Goal: Task Accomplishment & Management: Complete application form

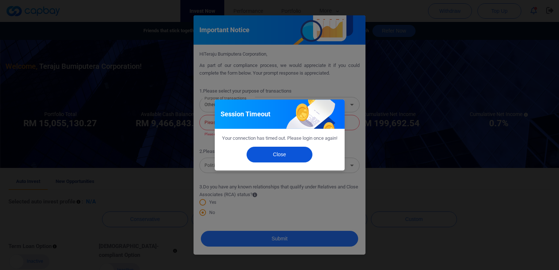
click at [287, 156] on button "Close" at bounding box center [280, 155] width 66 height 16
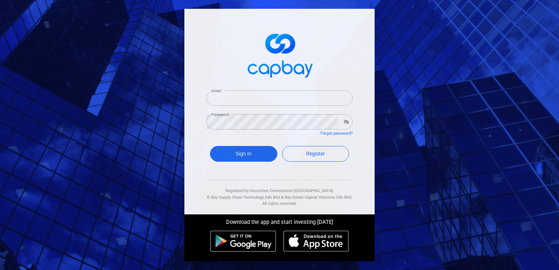
type input "[EMAIL_ADDRESS][DOMAIN_NAME]"
click at [415, 129] on div "Email [EMAIL_ADDRESS][DOMAIN_NAME] Email Password Password Forgot password? Sig…" at bounding box center [279, 135] width 559 height 270
click at [361, 80] on div "Email [EMAIL_ADDRESS][DOMAIN_NAME] Email Password Password Forgot password? Sig…" at bounding box center [279, 112] width 190 height 206
click at [257, 153] on button "Sign In" at bounding box center [243, 154] width 67 height 16
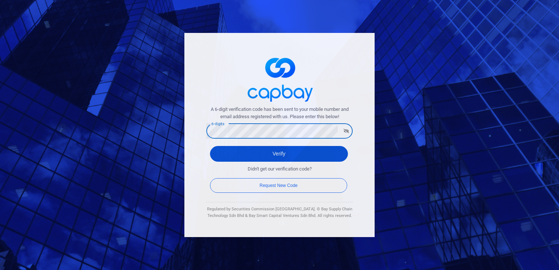
click at [280, 153] on button "Verify" at bounding box center [279, 154] width 138 height 16
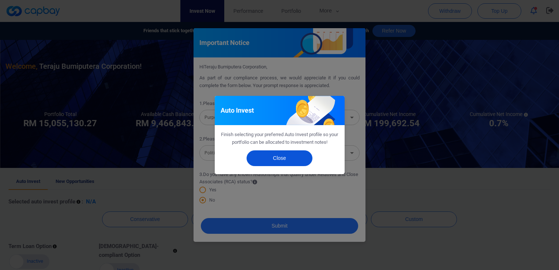
click at [282, 156] on button "Close" at bounding box center [280, 158] width 66 height 16
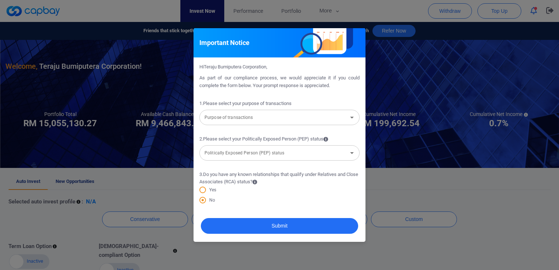
click at [352, 116] on icon "Open" at bounding box center [352, 117] width 9 height 9
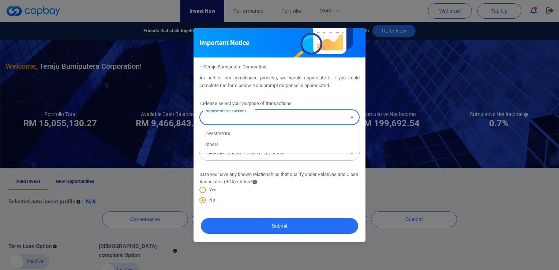
click at [272, 133] on li "Investments" at bounding box center [279, 133] width 160 height 11
click at [350, 118] on icon "Open" at bounding box center [352, 117] width 9 height 9
click at [252, 147] on li "Others" at bounding box center [279, 144] width 160 height 11
type input "Others"
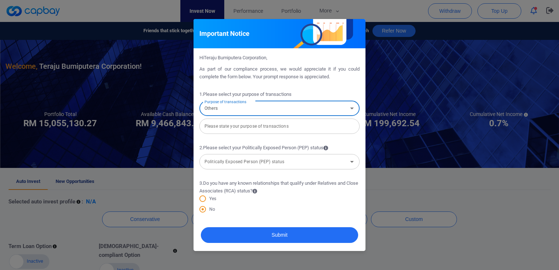
click at [282, 126] on input "text" at bounding box center [279, 126] width 160 height 15
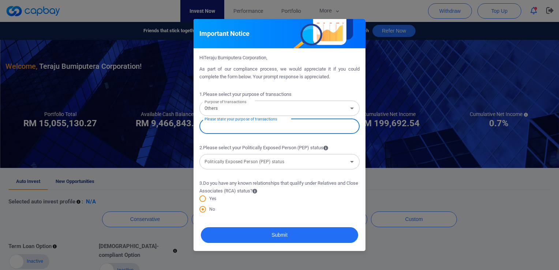
click at [322, 141] on form "1 . Please select your purpose of transactions Purpose of transactions Others P…" at bounding box center [279, 149] width 160 height 135
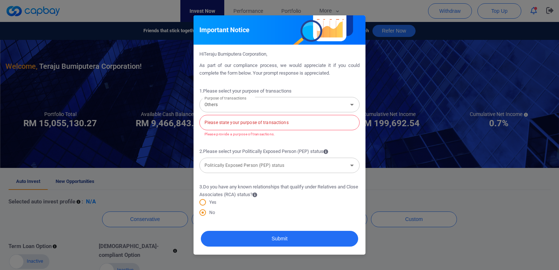
click at [301, 162] on input "Politically Exposed Person (PEP) status" at bounding box center [274, 165] width 144 height 14
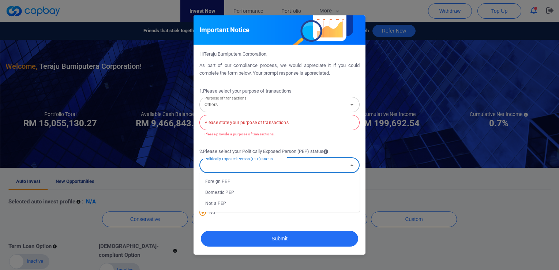
click at [237, 192] on li "Domestic PEP" at bounding box center [279, 192] width 160 height 11
type input "Domestic PEP"
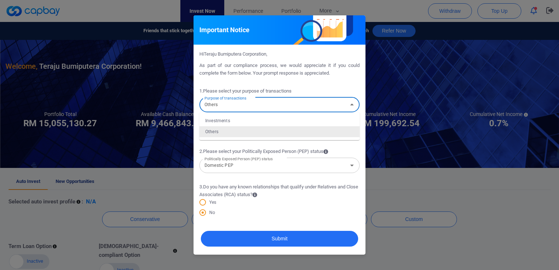
click at [304, 104] on input "Others" at bounding box center [274, 105] width 144 height 14
click at [322, 103] on input "Others" at bounding box center [274, 105] width 144 height 14
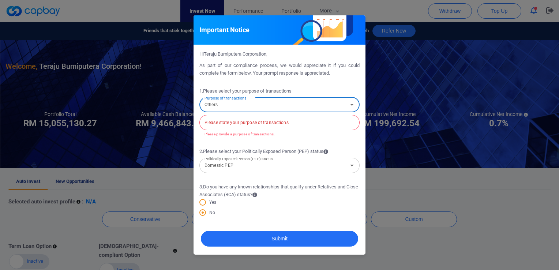
click at [293, 124] on input "text" at bounding box center [279, 122] width 160 height 15
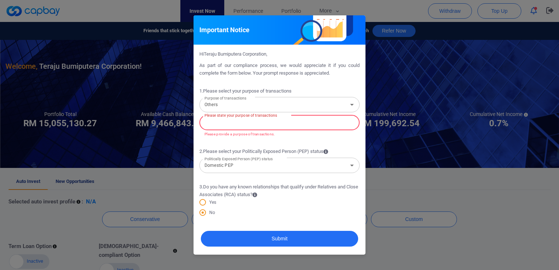
paste input "bumiputera financing program"
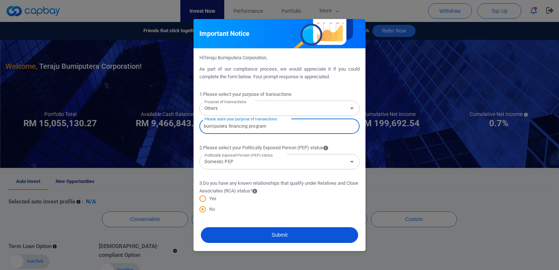
type input "bumiputera financing program"
click at [266, 231] on button "Submit" at bounding box center [279, 235] width 157 height 16
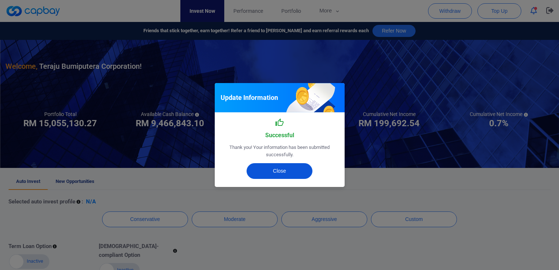
click at [270, 169] on button "Close" at bounding box center [280, 171] width 66 height 16
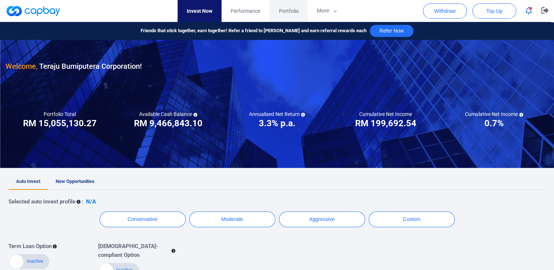
click at [300, 11] on link "Portfolio" at bounding box center [288, 11] width 38 height 22
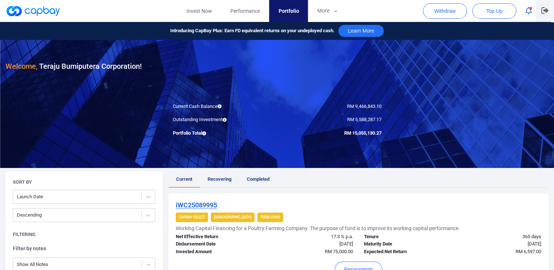
click at [545, 12] on icon "button" at bounding box center [544, 10] width 7 height 7
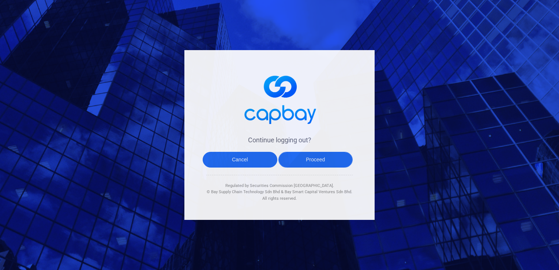
click at [302, 162] on button "Proceed" at bounding box center [315, 160] width 75 height 16
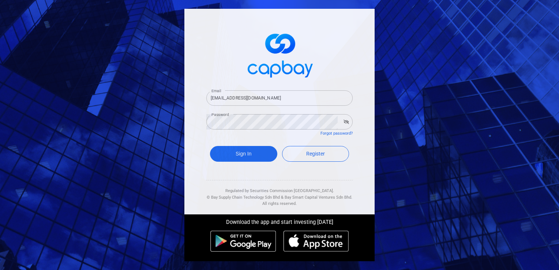
click at [436, 118] on div "Email [EMAIL_ADDRESS][DOMAIN_NAME] Email Password Password Forgot password? Sig…" at bounding box center [279, 135] width 559 height 270
